Goal: Information Seeking & Learning: Check status

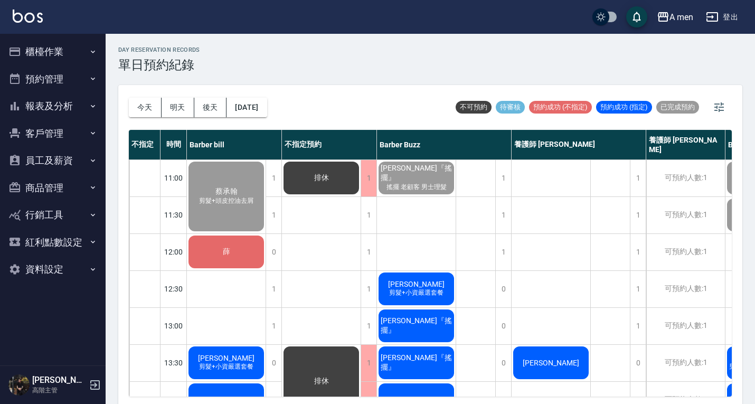
scroll to position [144, 109]
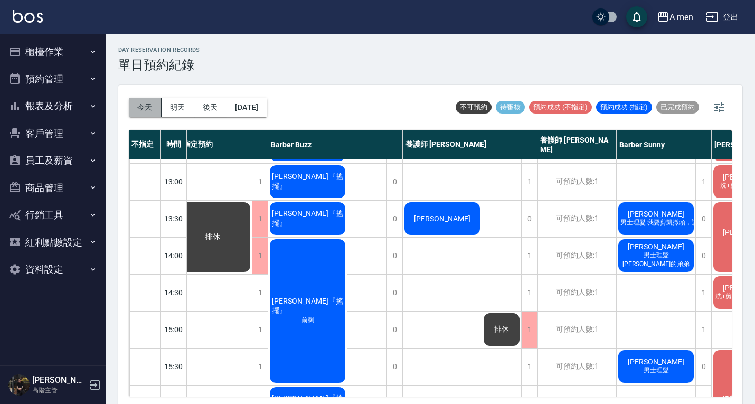
click at [141, 109] on button "今天" at bounding box center [145, 108] width 33 height 20
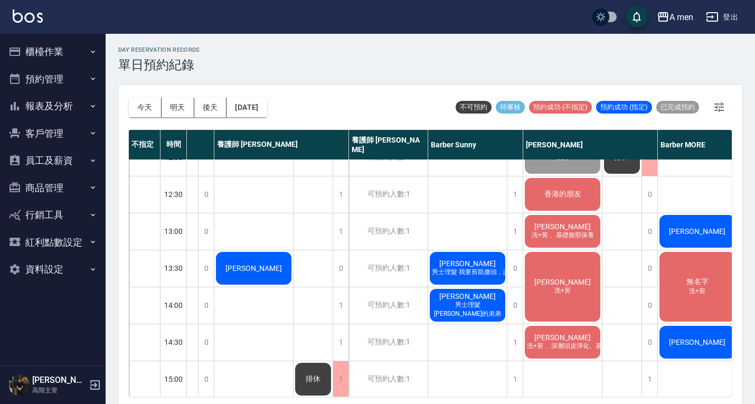
scroll to position [99, 297]
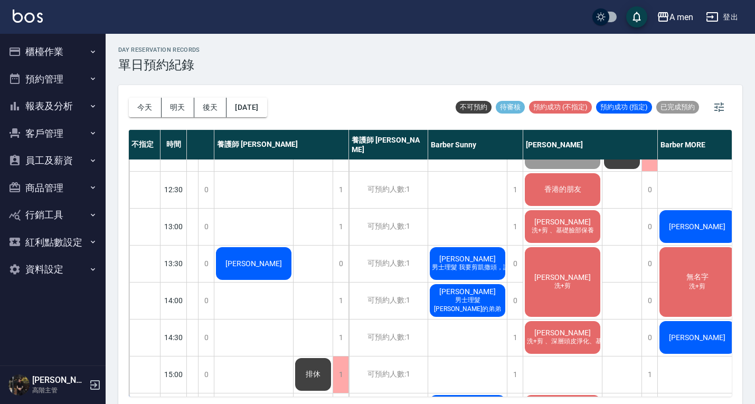
click at [403, 82] on div "day Reservation records 單日預約紀錄 今天 明天 後天 2025/08/16 不可預約 待審核 預約成功 (不指定) 預約成功 (指定…" at bounding box center [430, 220] width 649 height 373
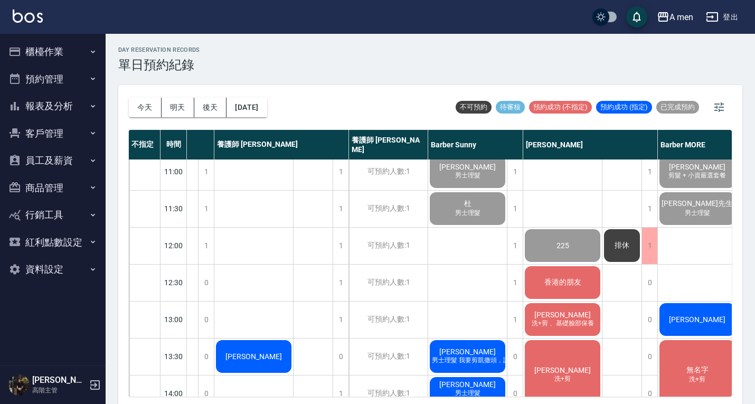
scroll to position [4, 297]
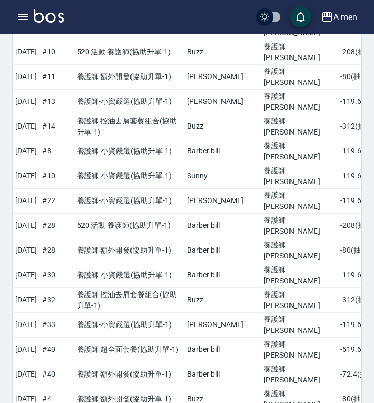
scroll to position [1402, 0]
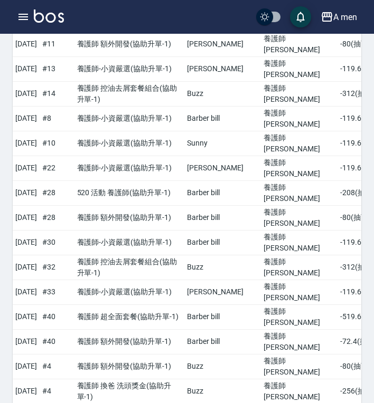
click at [349, 391] on div "Decrease Detail 互助點數明細 本月 上個月 前天 昨天 今天 2025/08/01 2025/08/16 互助人編號/姓名 養護師 小蔡-00…" at bounding box center [187, 133] width 374 height 3003
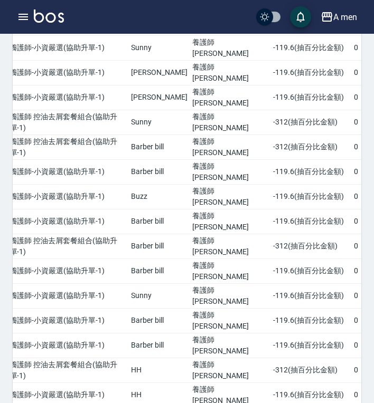
scroll to position [0, 127]
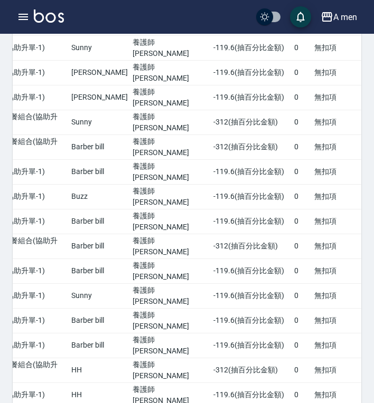
drag, startPoint x: 258, startPoint y: 373, endPoint x: 359, endPoint y: 402, distance: 105.4
click at [359, 401] on div "Decrease Detail 互助點數明細 本月 上個月 前天 昨天 今天 2025/07/01 2025/07/16 互助人編號/姓名 養護師 小蔡-00…" at bounding box center [187, 174] width 374 height 2234
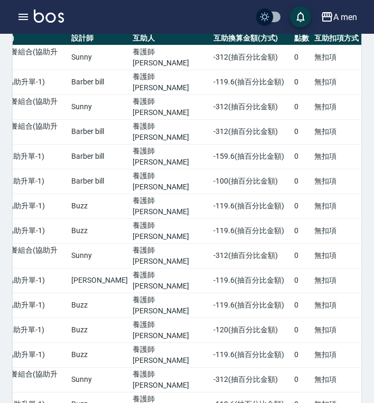
scroll to position [0, 0]
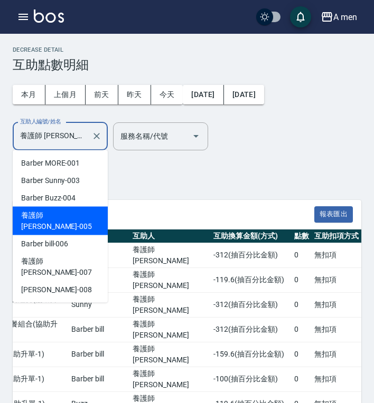
click at [43, 144] on input "養護師 [PERSON_NAME]-005" at bounding box center [52, 136] width 70 height 18
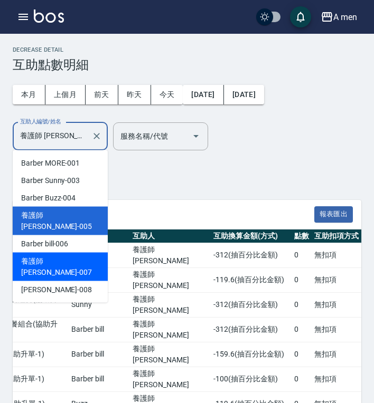
click at [72, 256] on span "養護師 [PERSON_NAME] -007" at bounding box center [60, 267] width 78 height 22
type input "養護師 [PERSON_NAME]-007"
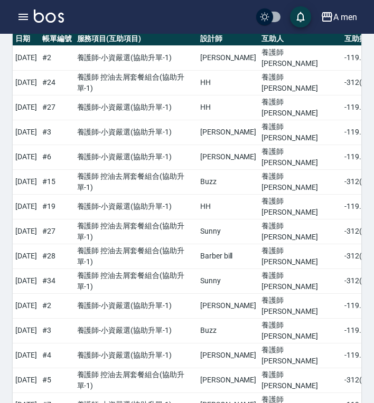
scroll to position [235, 0]
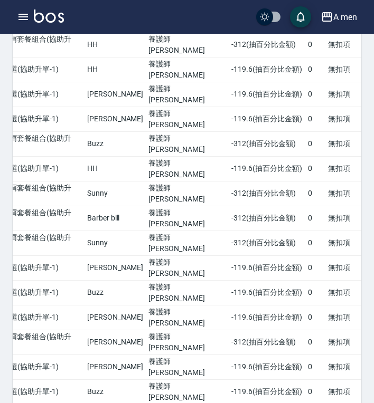
drag, startPoint x: 257, startPoint y: 374, endPoint x: 340, endPoint y: 409, distance: 90.4
click at [340, 401] on html "A men 登出 櫃檯作業 打帳單 帳單列表 營業儀表板 現金收支登錄 高階收支登錄 材料自購登錄 每日結帳 排班表 現場電腦打卡 掃碼打卡 預約管理 預約管…" at bounding box center [187, 229] width 374 height 928
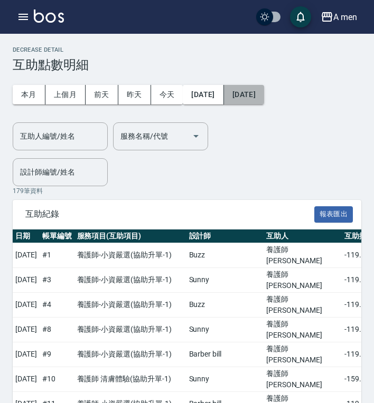
click at [264, 93] on button "2025/08/31" at bounding box center [244, 95] width 40 height 20
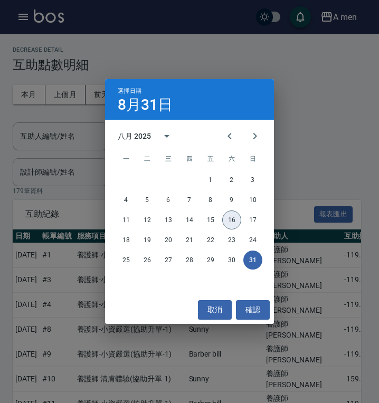
click at [230, 222] on button "16" at bounding box center [231, 220] width 19 height 19
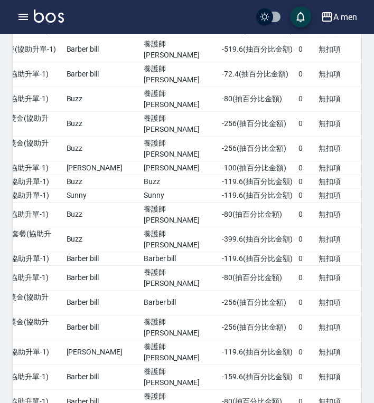
scroll to position [0, 127]
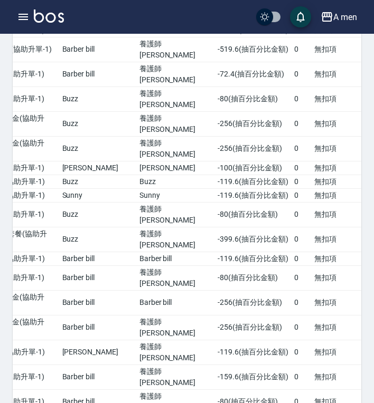
drag, startPoint x: 191, startPoint y: 374, endPoint x: 302, endPoint y: 368, distance: 112.1
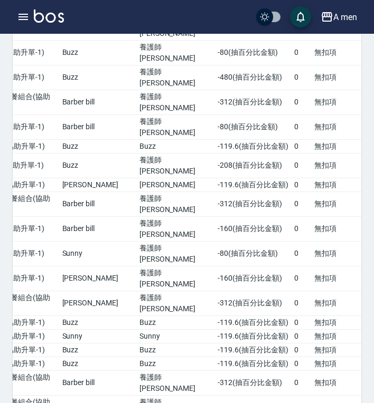
scroll to position [0, 0]
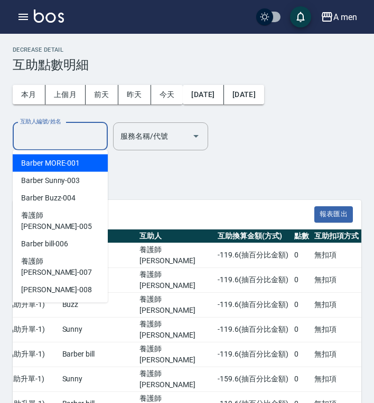
click at [65, 136] on input "互助人編號/姓名" at bounding box center [60, 136] width 86 height 18
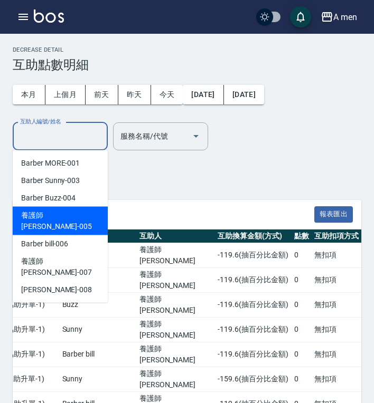
click at [73, 216] on span "養護師 小蔡 -005" at bounding box center [60, 221] width 78 height 22
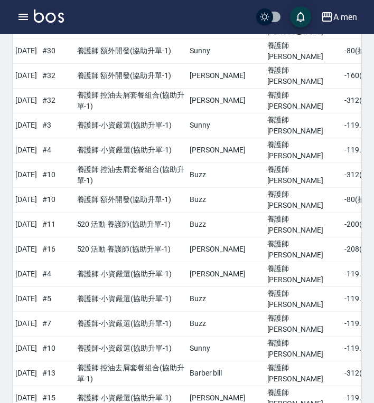
scroll to position [1443, 0]
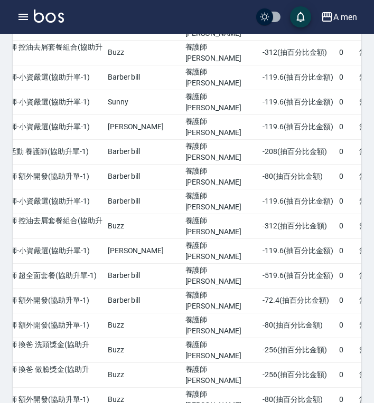
scroll to position [0, 127]
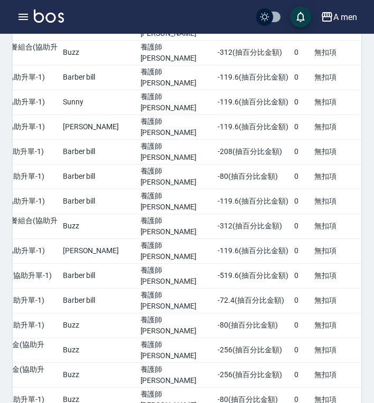
drag, startPoint x: 264, startPoint y: 373, endPoint x: 370, endPoint y: 379, distance: 105.7
click at [370, 379] on div "Decrease Detail 互助點數明細 本月 上個月 前天 昨天 今天 2025/08/01 2025/08/16 互助人編號/姓名 養護師 小蔡-00…" at bounding box center [187, 129] width 374 height 3052
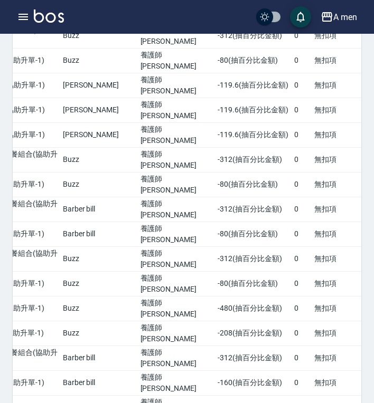
scroll to position [0, 0]
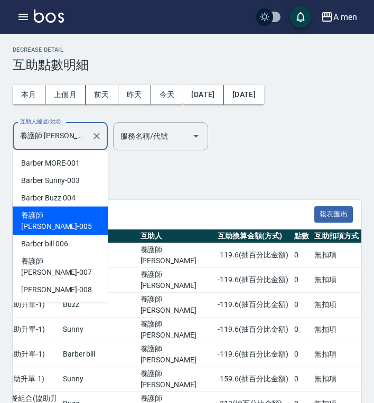
click at [83, 130] on input "養護師 小蔡-005" at bounding box center [52, 136] width 70 height 18
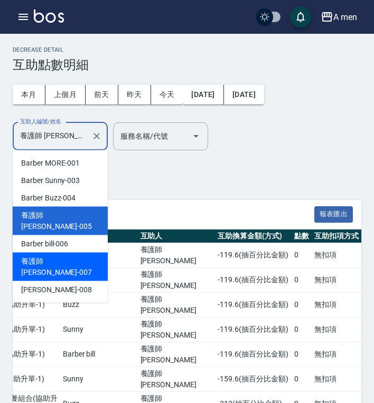
click at [61, 256] on span "養護師 小趙 -007" at bounding box center [60, 267] width 78 height 22
type input "養護師 小趙-007"
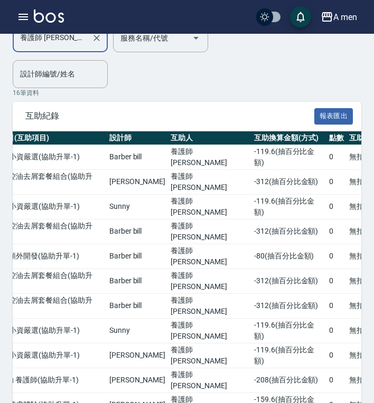
scroll to position [0, 127]
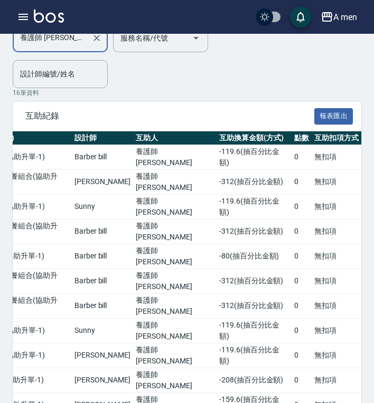
drag, startPoint x: 182, startPoint y: 376, endPoint x: 283, endPoint y: 384, distance: 101.7
click at [283, 384] on div "日期 帳單編號 服務項目(互助項目) 設計師 互助人 互助換算金額(方式) 點數 互助扣項方式 2025/08/01 # 11 養護師-小資嚴選 ( 協助升單…" at bounding box center [187, 349] width 348 height 437
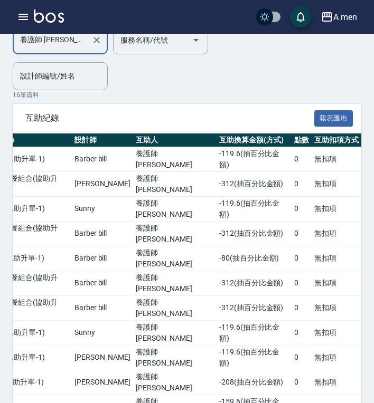
scroll to position [98, 0]
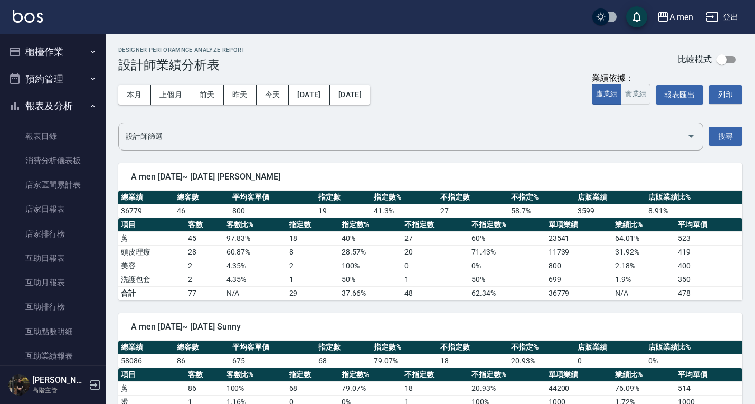
scroll to position [590, 0]
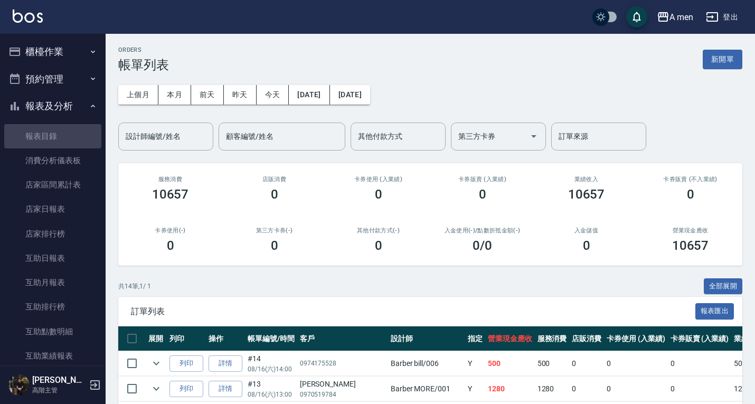
click at [66, 137] on link "報表目錄" at bounding box center [52, 136] width 97 height 24
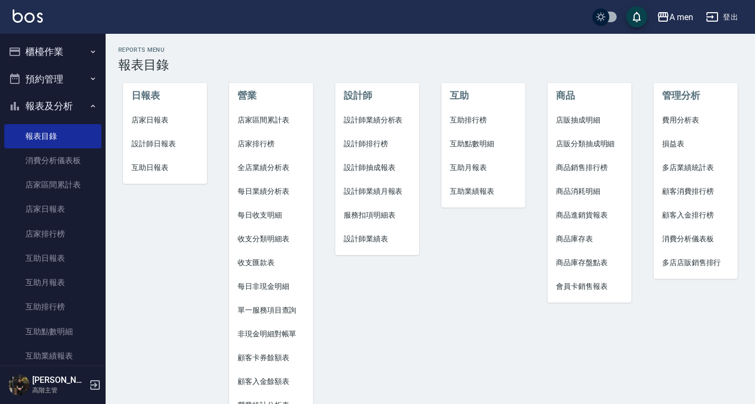
click at [274, 118] on span "店家區間累計表" at bounding box center [271, 120] width 67 height 11
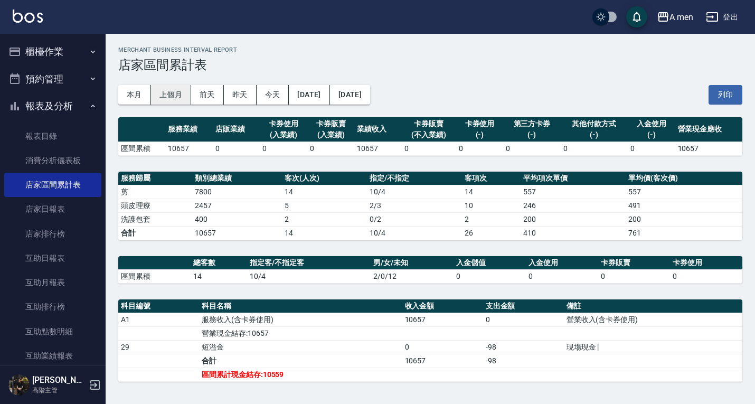
click at [180, 90] on button "上個月" at bounding box center [171, 95] width 40 height 20
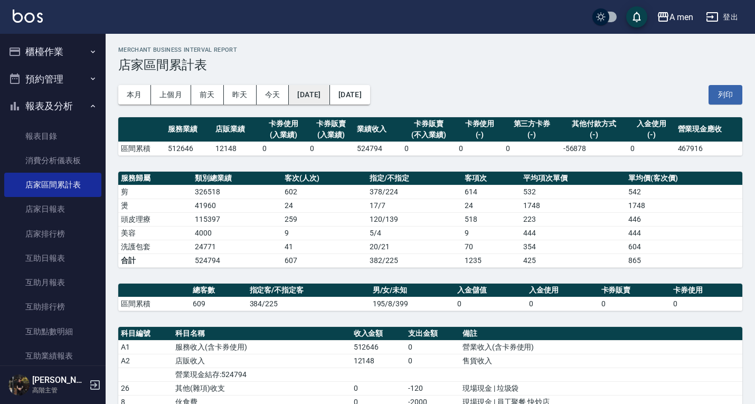
click at [315, 100] on button "[DATE]" at bounding box center [309, 95] width 41 height 20
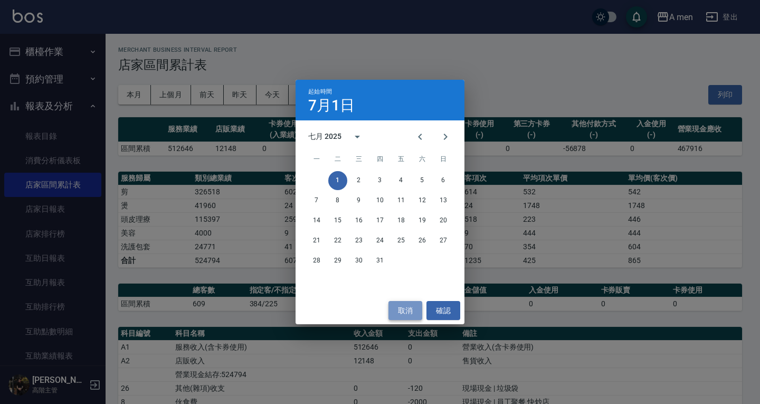
click at [399, 302] on button "取消" at bounding box center [406, 311] width 34 height 20
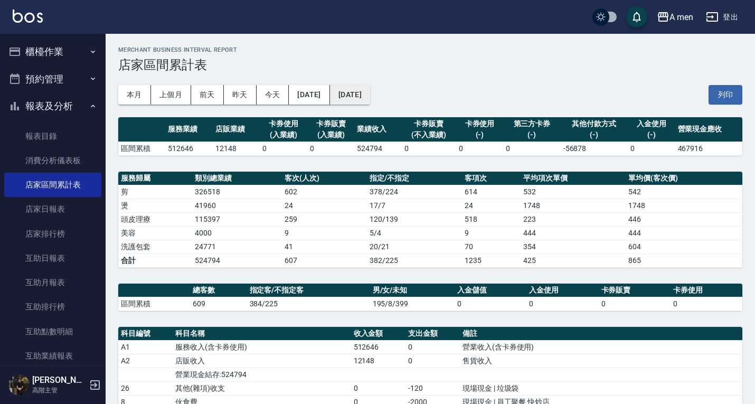
click at [356, 98] on button "[DATE]" at bounding box center [350, 95] width 40 height 20
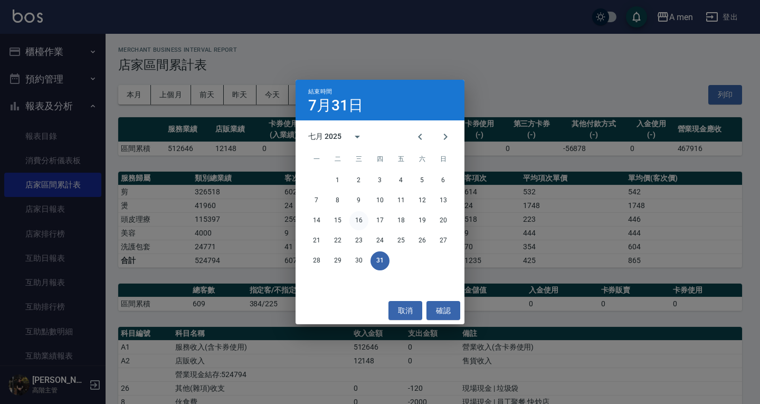
click at [361, 217] on button "16" at bounding box center [358, 220] width 19 height 19
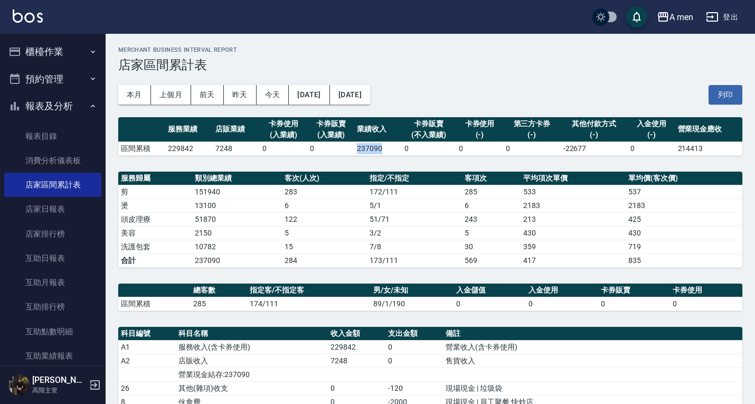
drag, startPoint x: 358, startPoint y: 150, endPoint x: 392, endPoint y: 153, distance: 34.5
click at [392, 153] on td "237090" at bounding box center [377, 148] width 47 height 14
click at [315, 87] on button "[DATE]" at bounding box center [309, 95] width 41 height 20
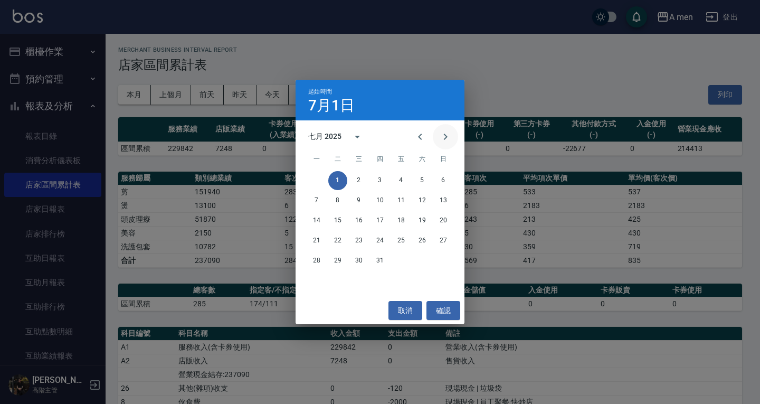
click at [443, 139] on icon "Next month" at bounding box center [445, 136] width 13 height 13
click at [398, 177] on button "1" at bounding box center [401, 180] width 19 height 19
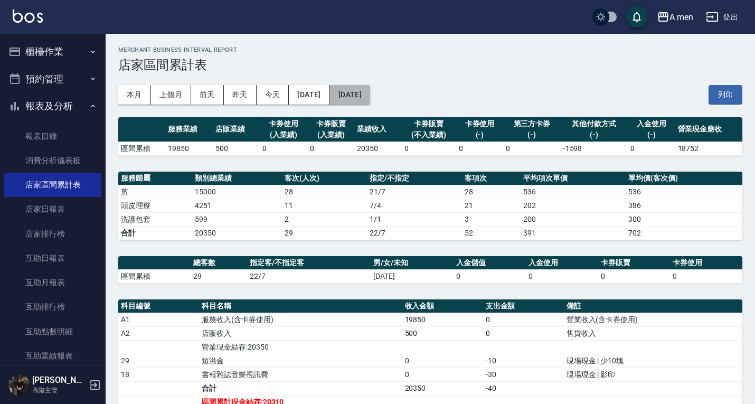
click at [370, 100] on button "[DATE]" at bounding box center [350, 95] width 40 height 20
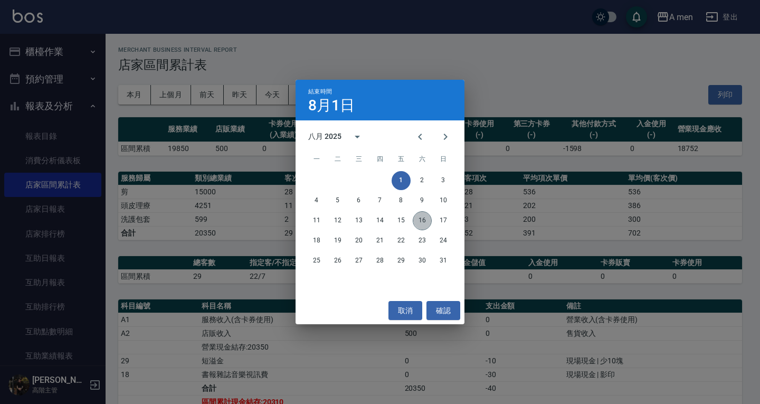
click at [418, 220] on button "16" at bounding box center [422, 220] width 19 height 19
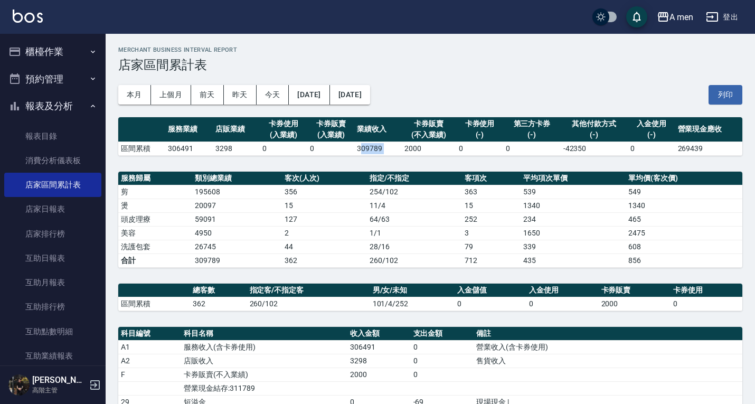
drag, startPoint x: 359, startPoint y: 147, endPoint x: 403, endPoint y: 148, distance: 43.3
click at [403, 148] on tr "區間累積 306491 3298 0 0 309789 2000 0 0 -42350 0 269439" at bounding box center [430, 148] width 624 height 14
click at [401, 153] on td "309789" at bounding box center [377, 148] width 47 height 14
click at [305, 90] on button "[DATE]" at bounding box center [309, 95] width 41 height 20
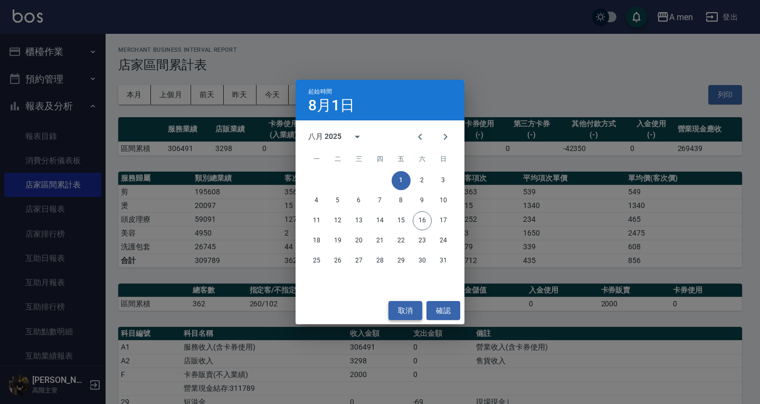
click at [408, 309] on button "取消" at bounding box center [406, 311] width 34 height 20
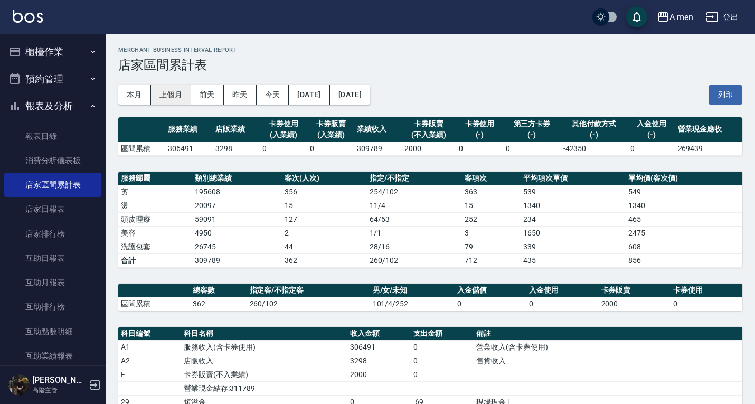
click at [172, 91] on button "上個月" at bounding box center [171, 95] width 40 height 20
